Goal: Task Accomplishment & Management: Use online tool/utility

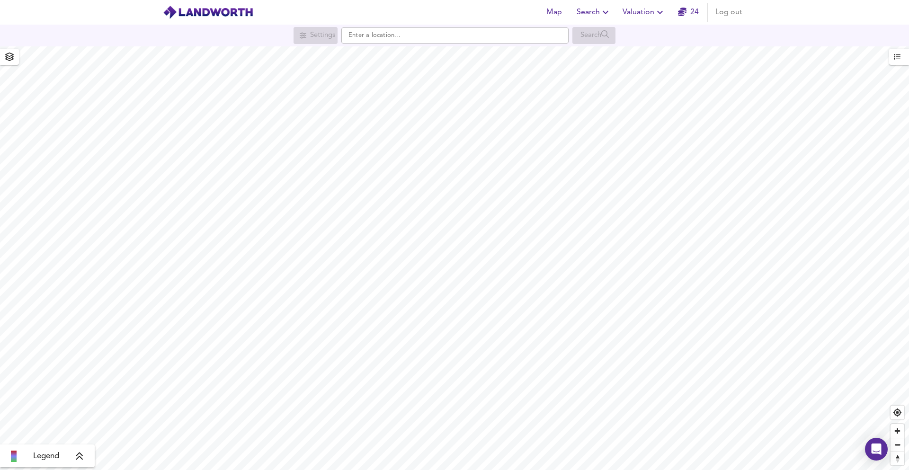
click at [650, 14] on span "Valuation" at bounding box center [644, 12] width 43 height 13
click at [639, 38] on li "New Valuation Report" at bounding box center [644, 34] width 113 height 17
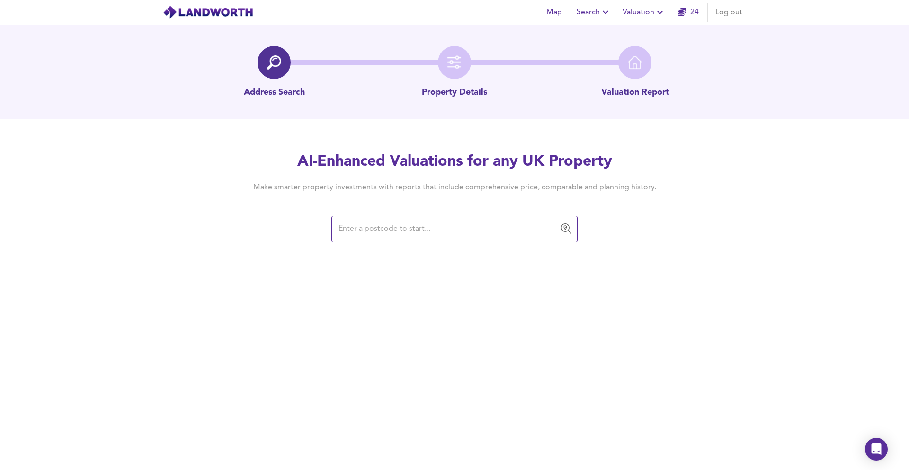
click at [374, 214] on div "AI-Enhanced Valuations for any UK Property Make smarter property investments wi…" at bounding box center [454, 197] width 455 height 90
click at [400, 217] on div "​" at bounding box center [454, 229] width 246 height 27
paste input "CM24 8LE"
type input "CM24 8LE"
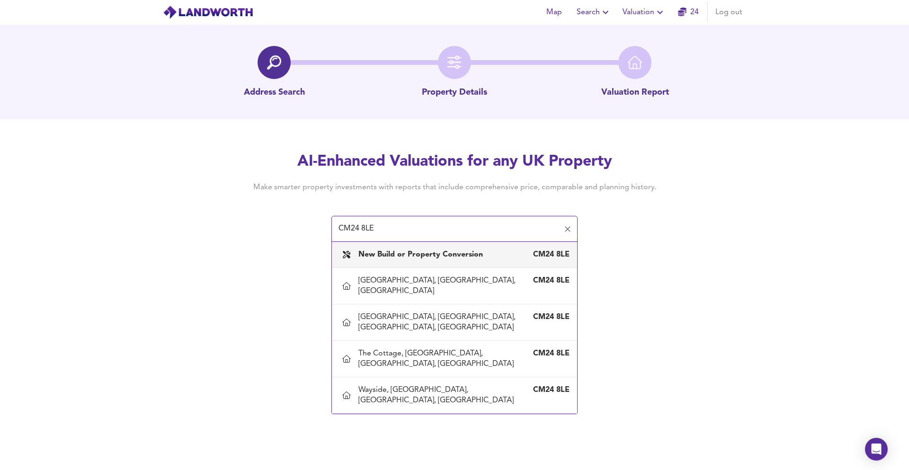
click at [370, 255] on b "New Build or Property Conversion" at bounding box center [420, 255] width 125 height 8
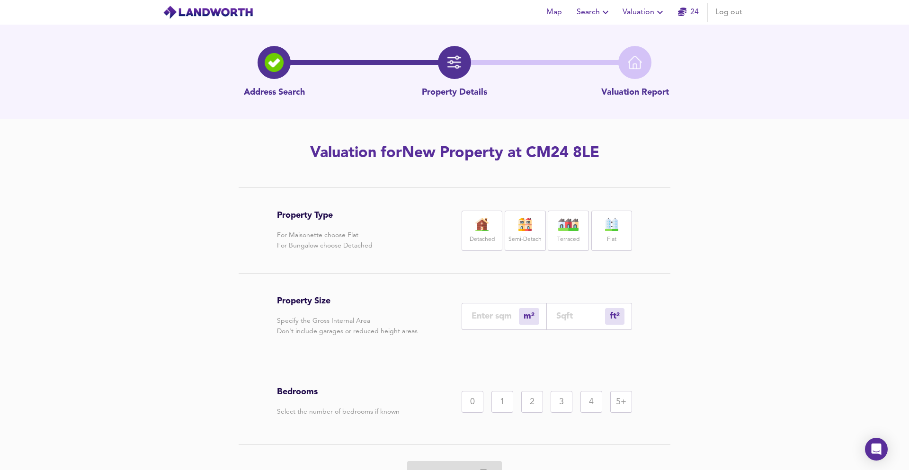
click at [530, 234] on label "Semi-Detach" at bounding box center [525, 240] width 33 height 12
click at [590, 321] on input "number" at bounding box center [580, 316] width 49 height 10
type input "0"
type input "1"
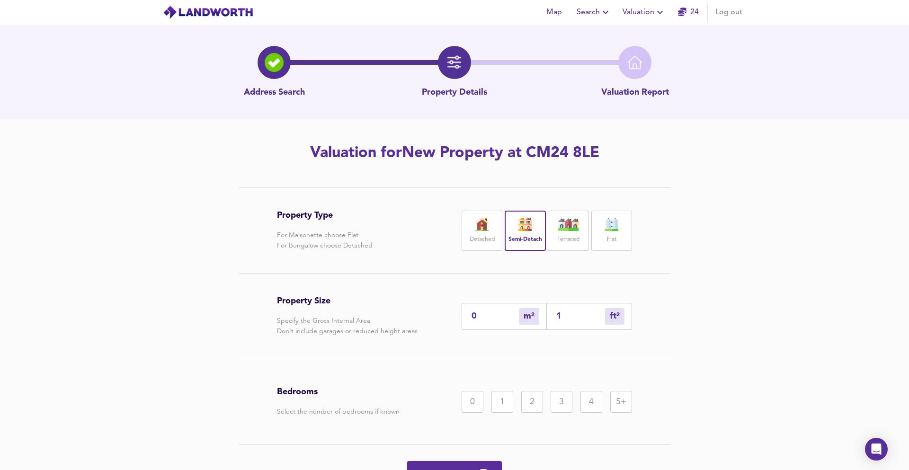
type input "13"
type input "135"
type input "126"
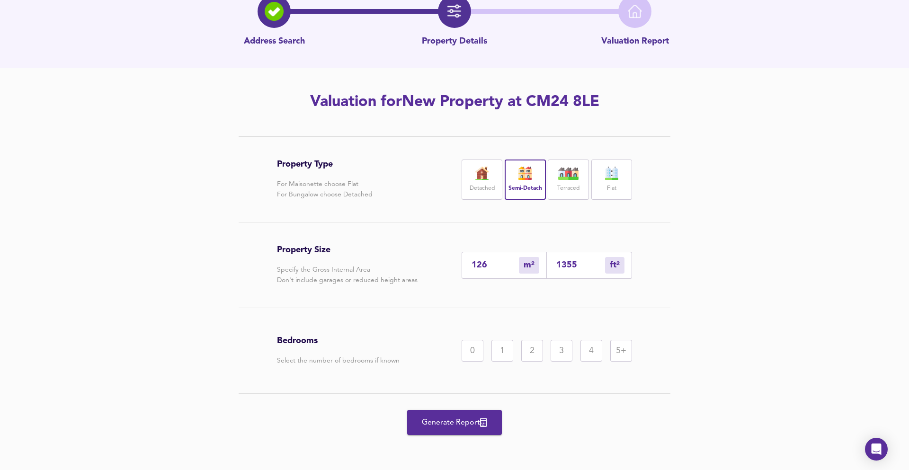
type input "1355"
click at [560, 352] on div "3" at bounding box center [562, 351] width 22 height 22
click at [487, 418] on icon "button" at bounding box center [483, 422] width 7 height 9
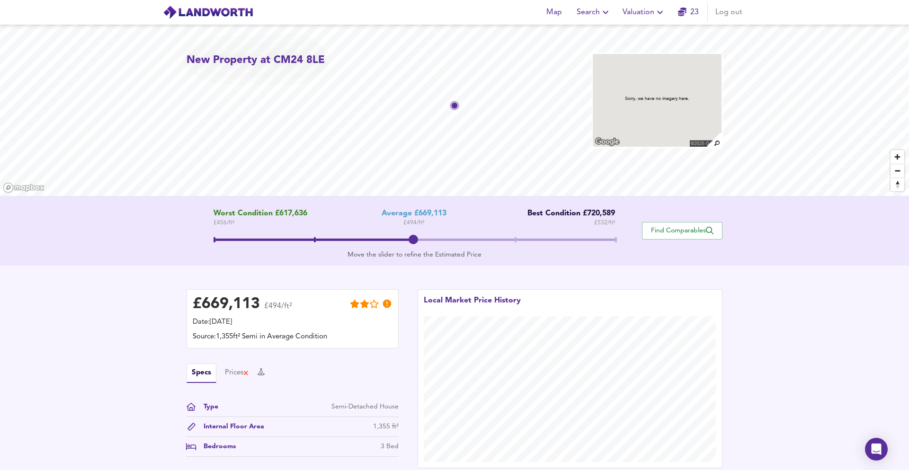
scroll to position [51, 0]
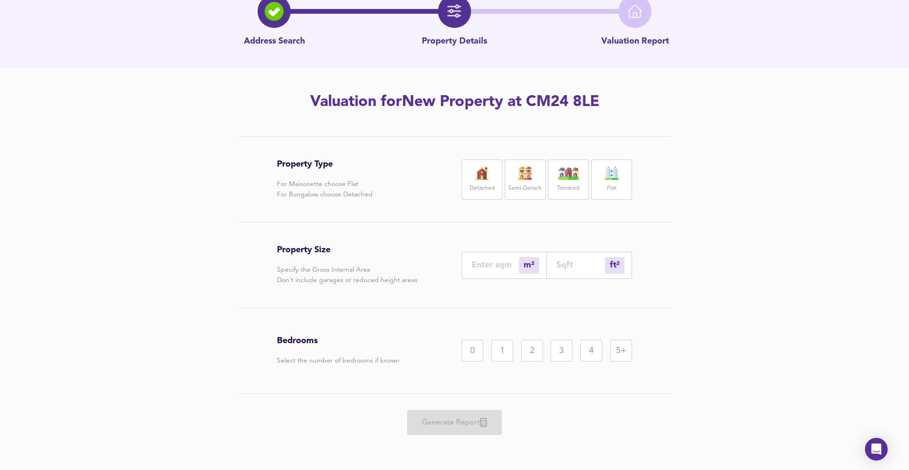
click at [562, 263] on input "number" at bounding box center [580, 265] width 49 height 10
type input "0"
type input "2"
type input "21"
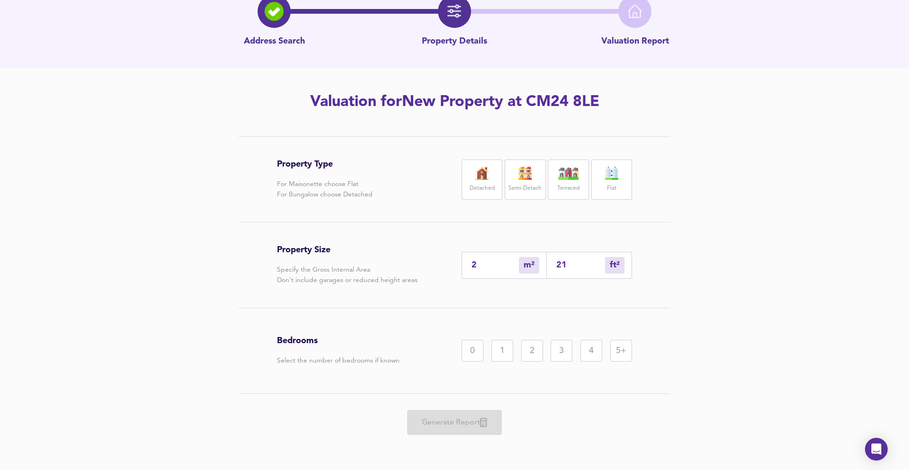
type input "20"
type input "215"
type input "200"
type input "2150"
click at [491, 181] on div "Detached" at bounding box center [482, 180] width 41 height 40
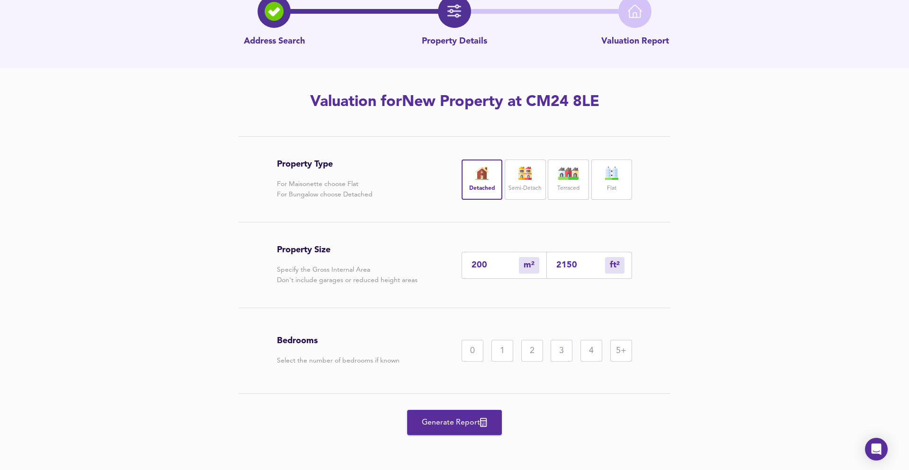
click at [583, 350] on div "4" at bounding box center [591, 351] width 22 height 22
click at [417, 423] on span "Generate Report" at bounding box center [455, 422] width 76 height 13
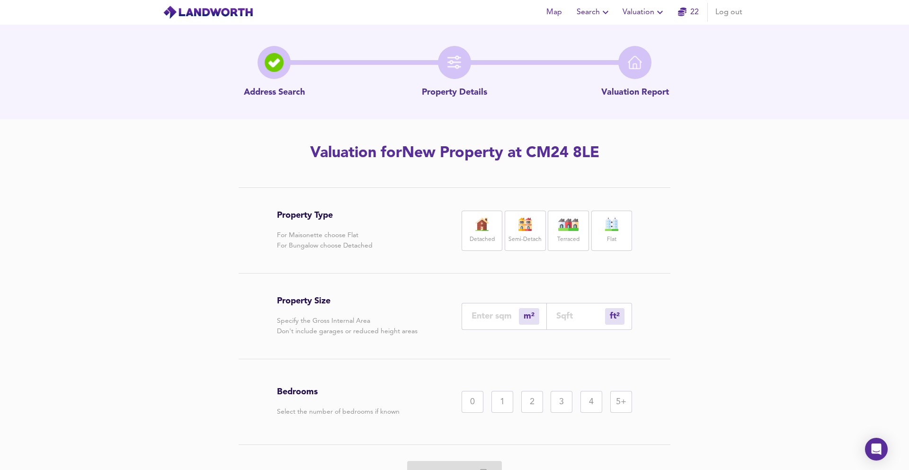
scroll to position [51, 0]
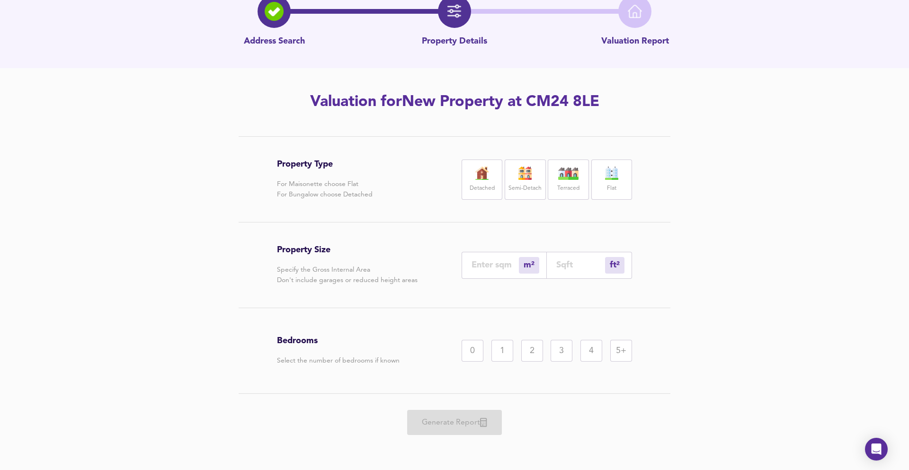
click at [552, 268] on div "ft² sqft" at bounding box center [589, 265] width 85 height 27
click at [559, 267] on input "number" at bounding box center [580, 265] width 49 height 10
type input "0"
type input "3"
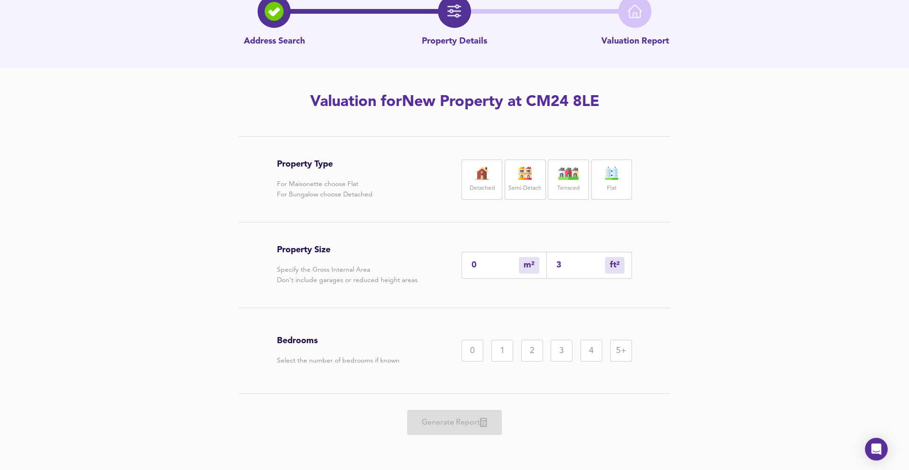
type input "33"
type input "31"
type input "334"
type input "311"
type input "3346"
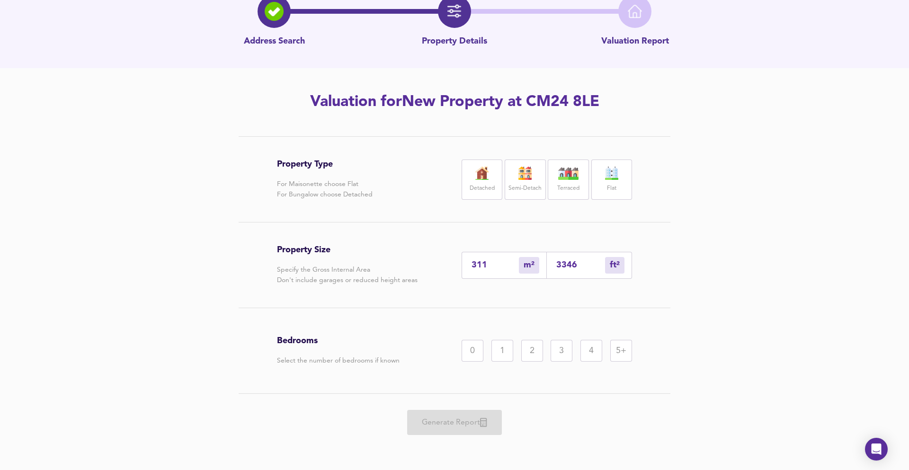
click at [488, 175] on img at bounding box center [482, 173] width 24 height 13
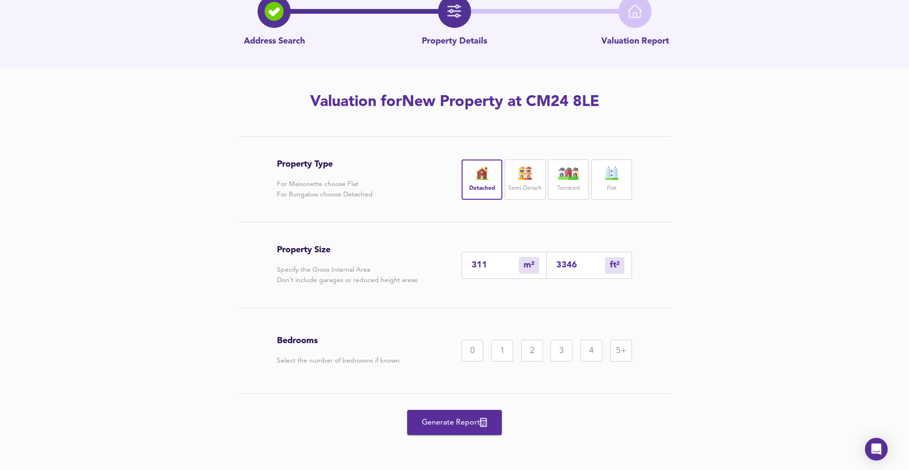
click at [612, 350] on div "5+" at bounding box center [621, 351] width 22 height 22
click at [450, 413] on button "Generate Report" at bounding box center [454, 422] width 95 height 25
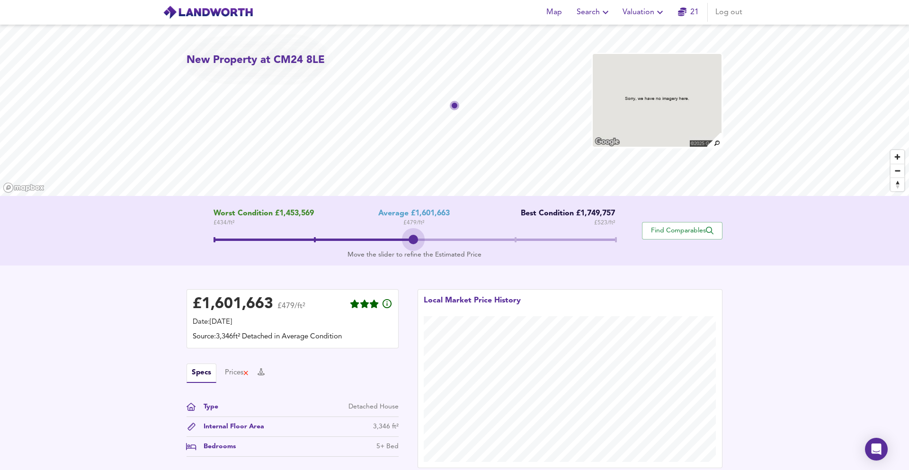
drag, startPoint x: 403, startPoint y: 236, endPoint x: 373, endPoint y: 234, distance: 30.4
click at [373, 234] on span at bounding box center [415, 240] width 402 height 17
drag, startPoint x: 414, startPoint y: 241, endPoint x: 352, endPoint y: 241, distance: 62.0
click at [352, 241] on span at bounding box center [415, 240] width 402 height 17
